Goal: Navigation & Orientation: Find specific page/section

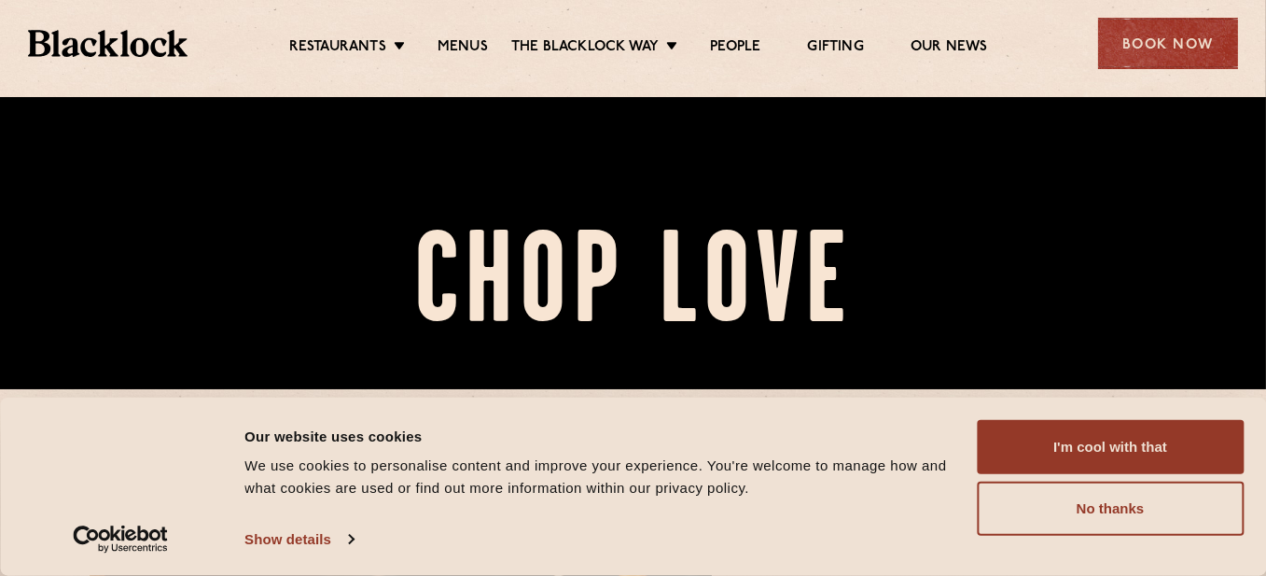
scroll to position [280, 0]
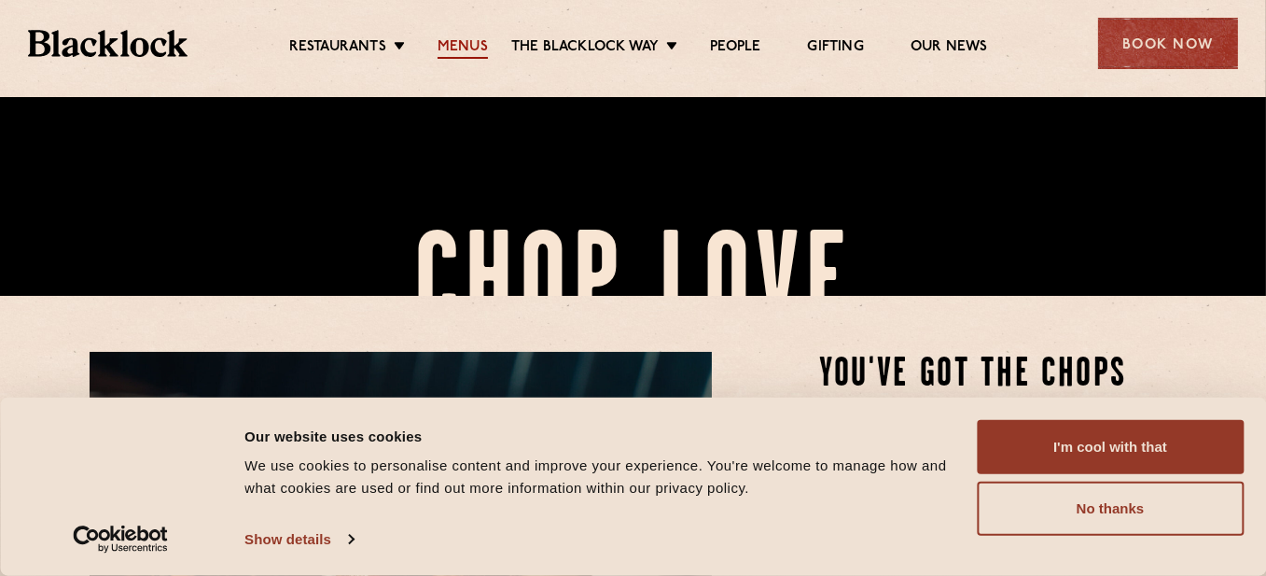
click at [462, 43] on link "Menus" at bounding box center [463, 48] width 50 height 21
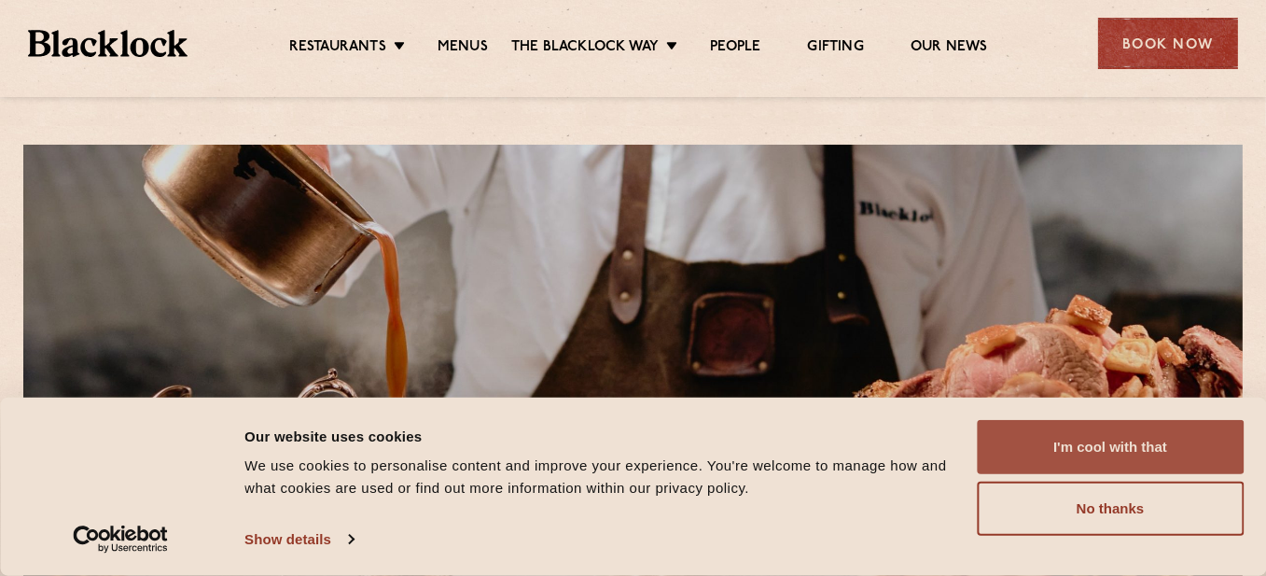
click at [1137, 449] on button "I'm cool with that" at bounding box center [1110, 447] width 267 height 54
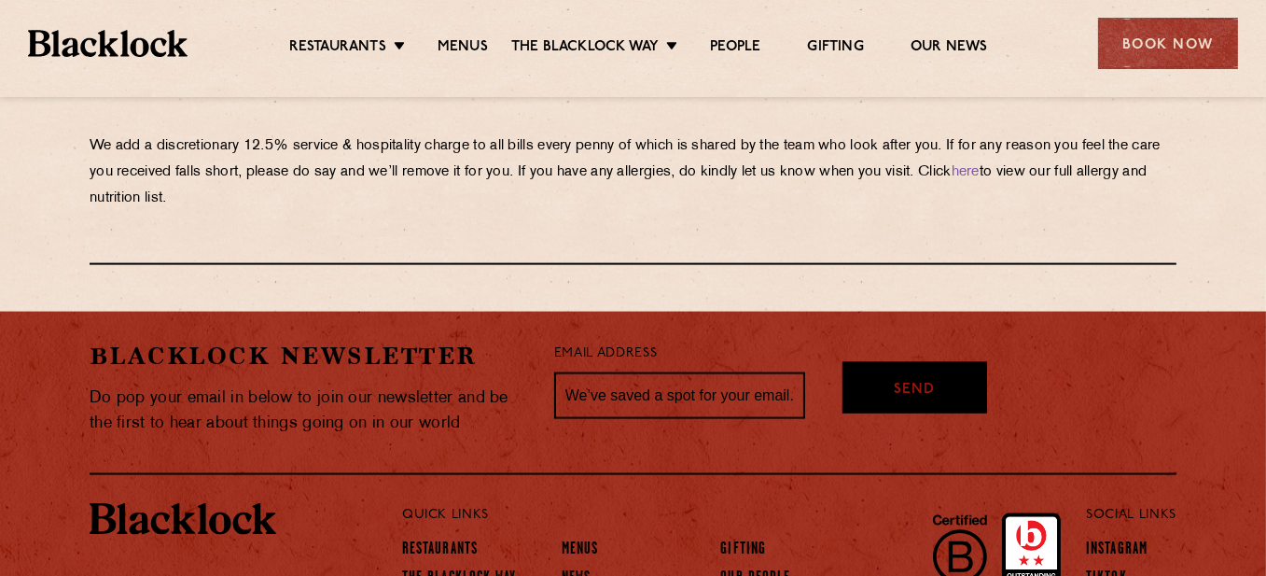
scroll to position [3439, 0]
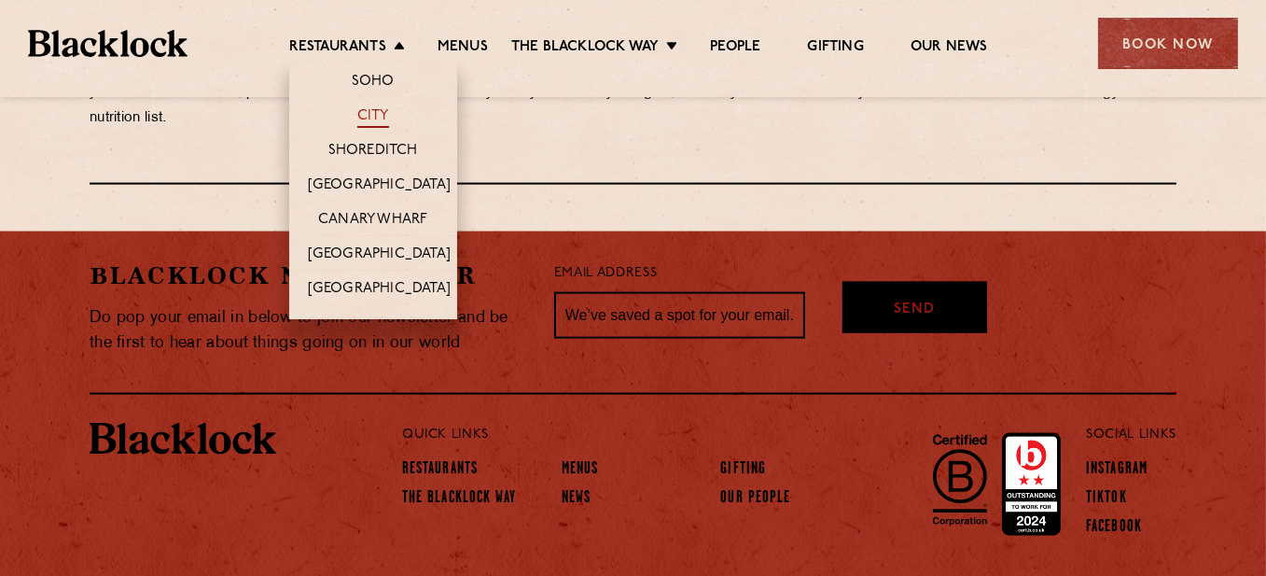
click at [359, 119] on link "City" at bounding box center [373, 117] width 32 height 21
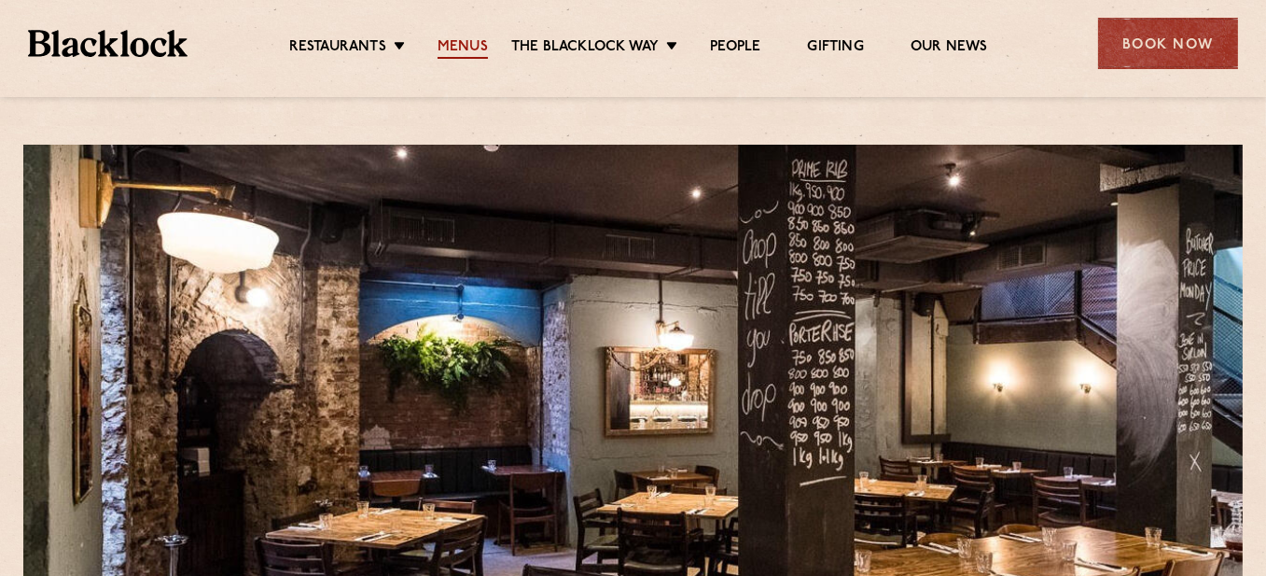
click at [462, 45] on link "Menus" at bounding box center [463, 48] width 50 height 21
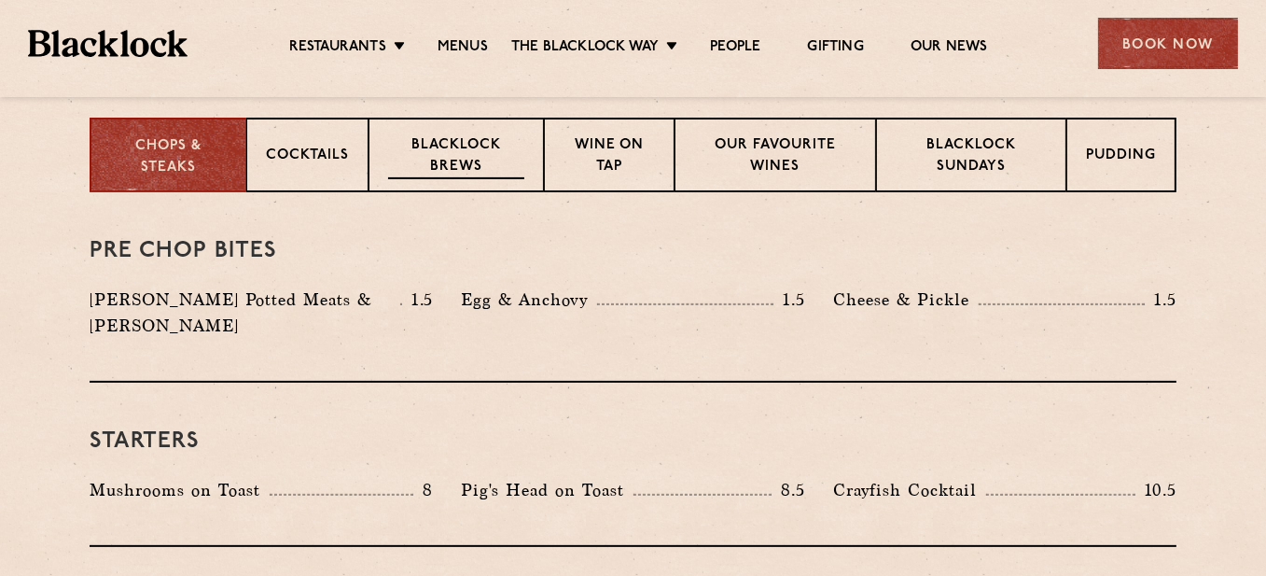
scroll to position [840, 0]
